Goal: Information Seeking & Learning: Learn about a topic

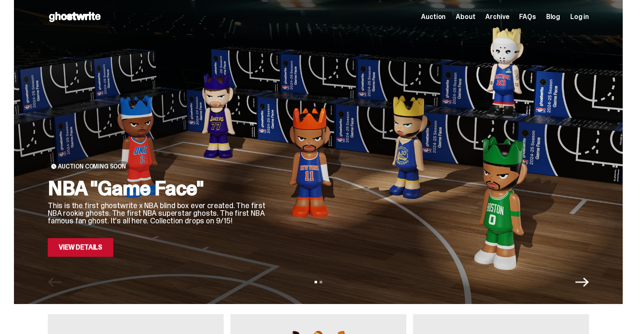
click at [93, 252] on link "View Details" at bounding box center [81, 247] width 66 height 19
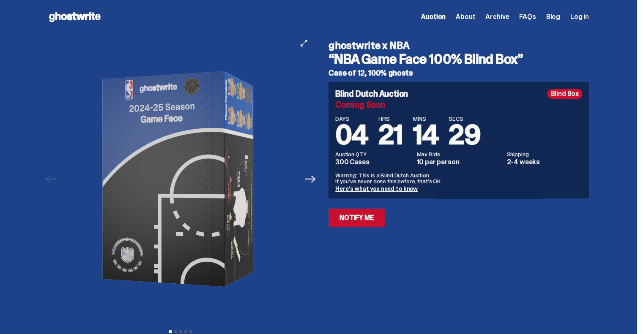
click at [313, 178] on icon "Next" at bounding box center [310, 179] width 11 height 11
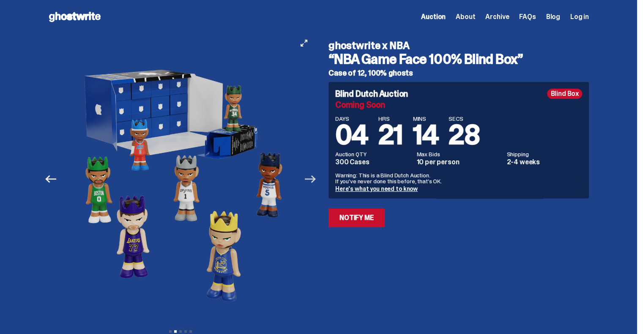
click at [313, 178] on icon "Next" at bounding box center [310, 179] width 11 height 11
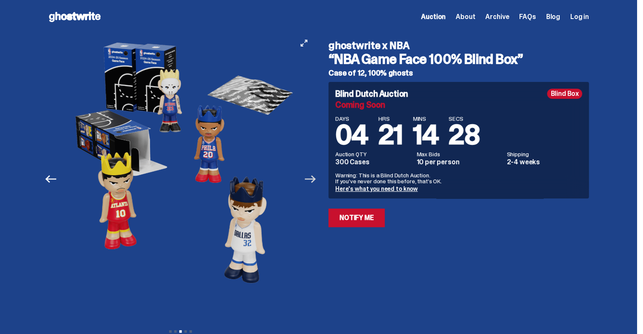
click at [313, 178] on icon "Next" at bounding box center [310, 179] width 11 height 11
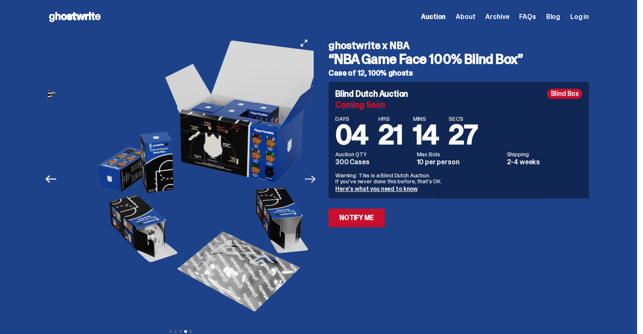
click at [313, 178] on icon "Next" at bounding box center [310, 179] width 11 height 11
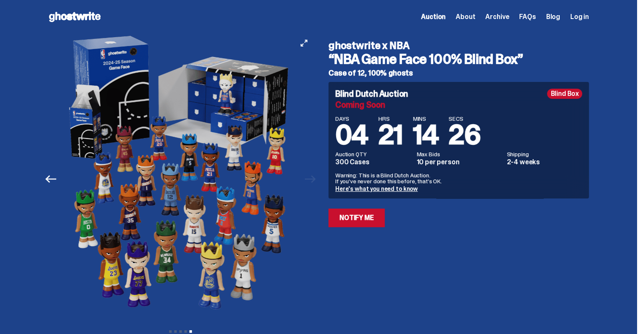
click at [313, 178] on div at bounding box center [180, 179] width 265 height 291
click at [50, 180] on icon "Previous" at bounding box center [50, 179] width 11 height 8
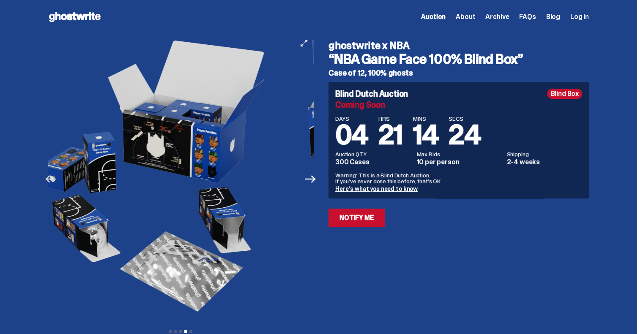
click at [50, 180] on icon "Previous" at bounding box center [50, 179] width 11 height 8
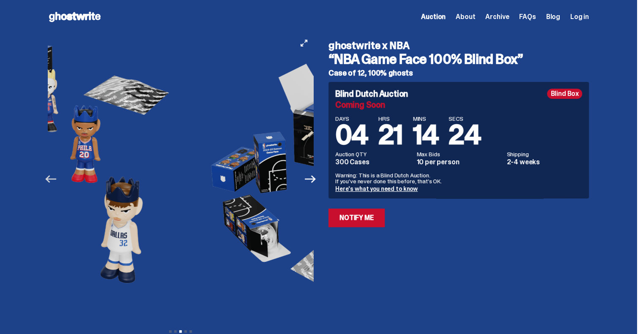
click at [50, 180] on icon "Previous" at bounding box center [50, 179] width 11 height 8
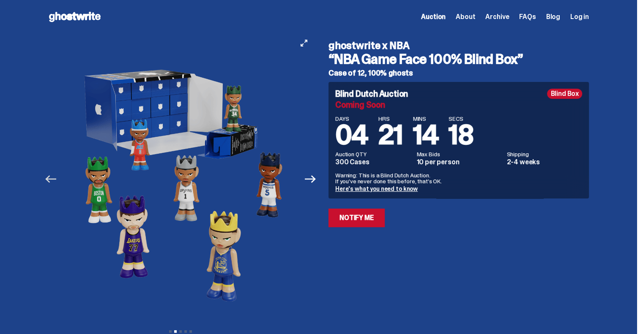
click at [51, 178] on icon "Previous" at bounding box center [50, 179] width 11 height 11
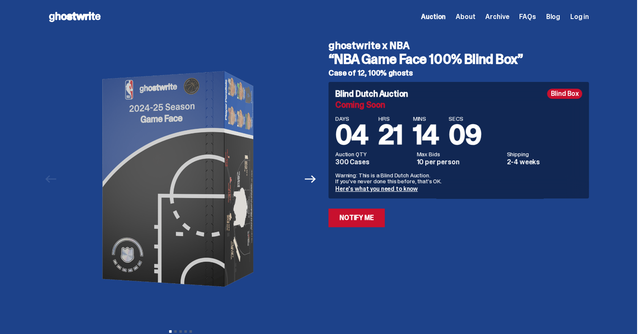
click at [508, 19] on span "Archive" at bounding box center [497, 17] width 24 height 7
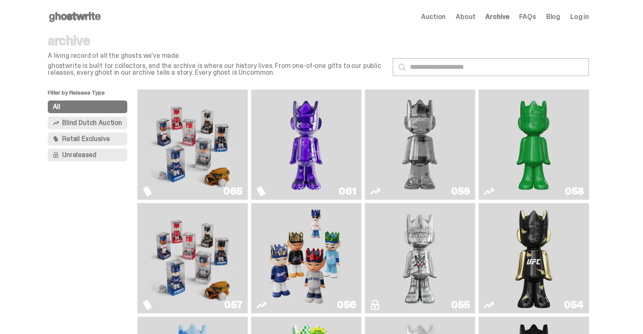
click at [429, 174] on img "Two" at bounding box center [419, 145] width 83 height 104
